Goal: Task Accomplishment & Management: Use online tool/utility

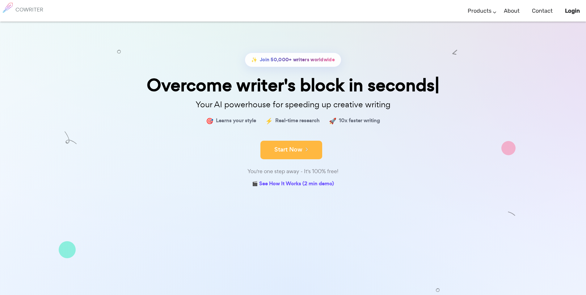
click at [285, 150] on button "Start Now" at bounding box center [292, 150] width 62 height 19
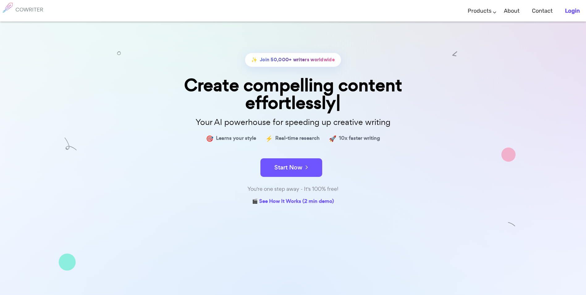
click at [576, 11] on b "Login" at bounding box center [572, 10] width 15 height 7
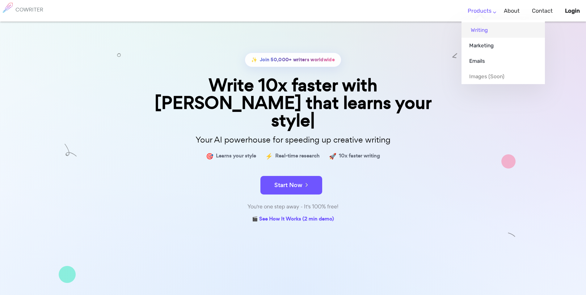
click at [484, 29] on link "Writing" at bounding box center [503, 29] width 83 height 15
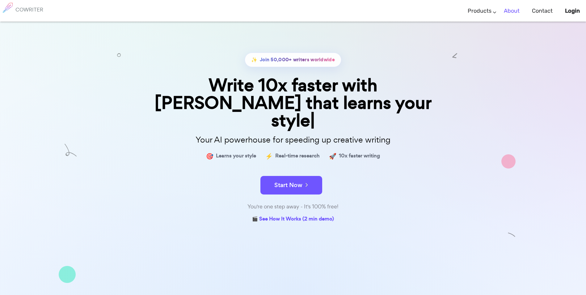
click at [511, 11] on link "About" at bounding box center [512, 11] width 16 height 18
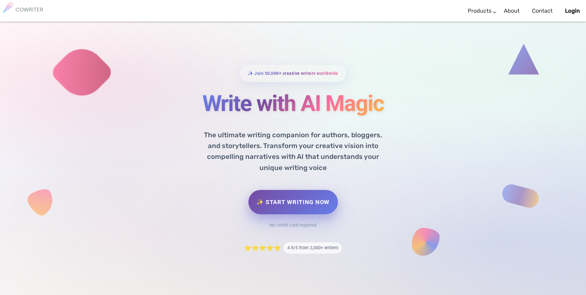
click at [319, 202] on link "✨ Start Writing Now" at bounding box center [293, 202] width 89 height 24
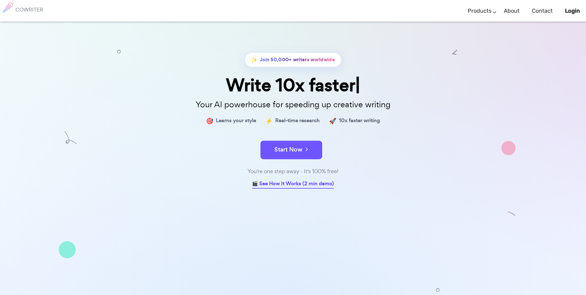
click at [301, 185] on link "🎬 See How It Works (2 min demo)" at bounding box center [293, 184] width 82 height 10
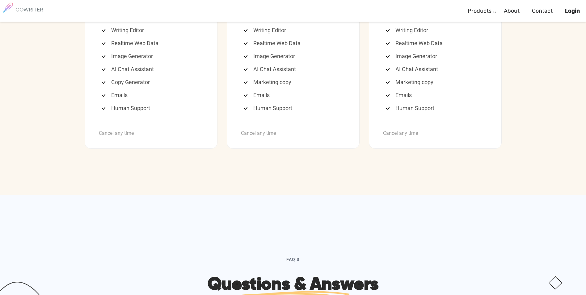
scroll to position [1688, 0]
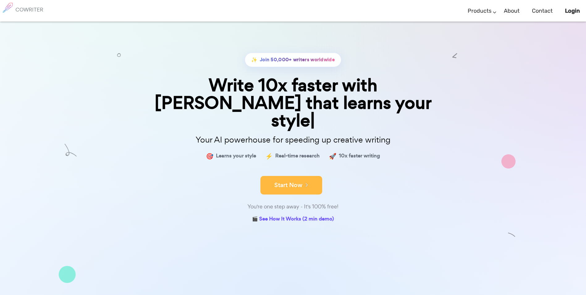
click at [289, 176] on button "Start Now" at bounding box center [292, 185] width 62 height 19
